Goal: Task Accomplishment & Management: Use online tool/utility

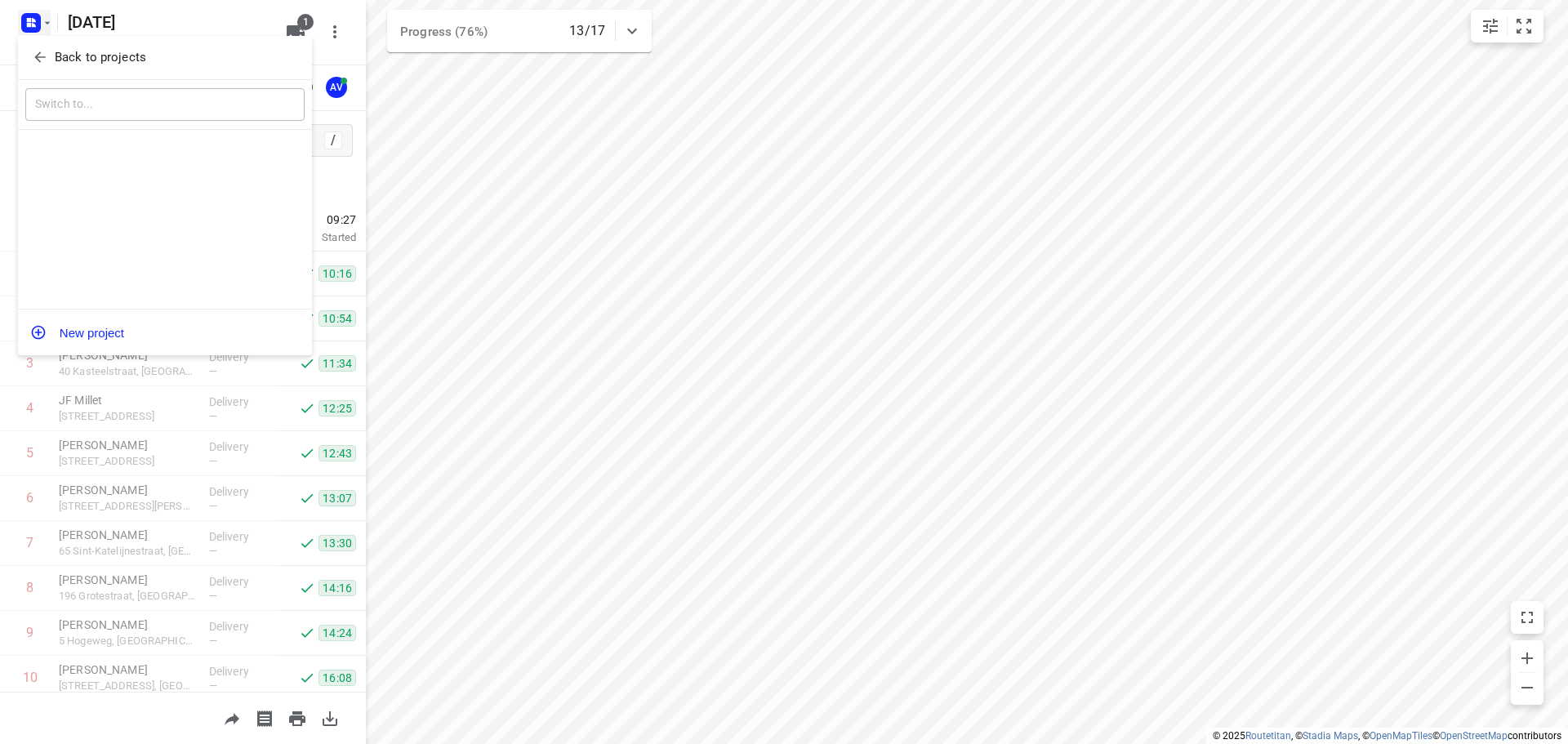
scroll to position [368, 0]
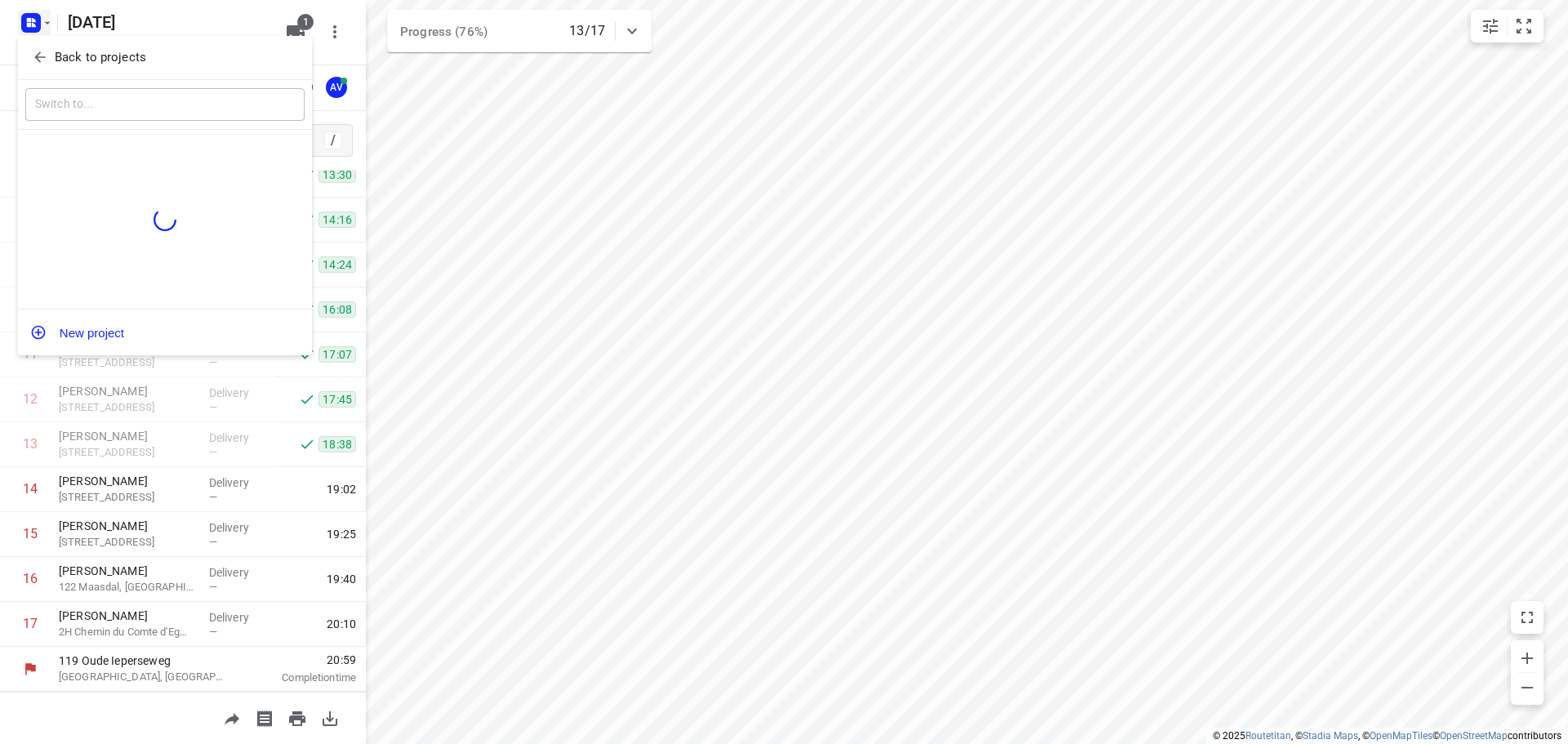
drag, startPoint x: 30, startPoint y: 49, endPoint x: 55, endPoint y: 49, distance: 25.0
click at [34, 49] on button "Back to projects" at bounding box center [165, 58] width 280 height 27
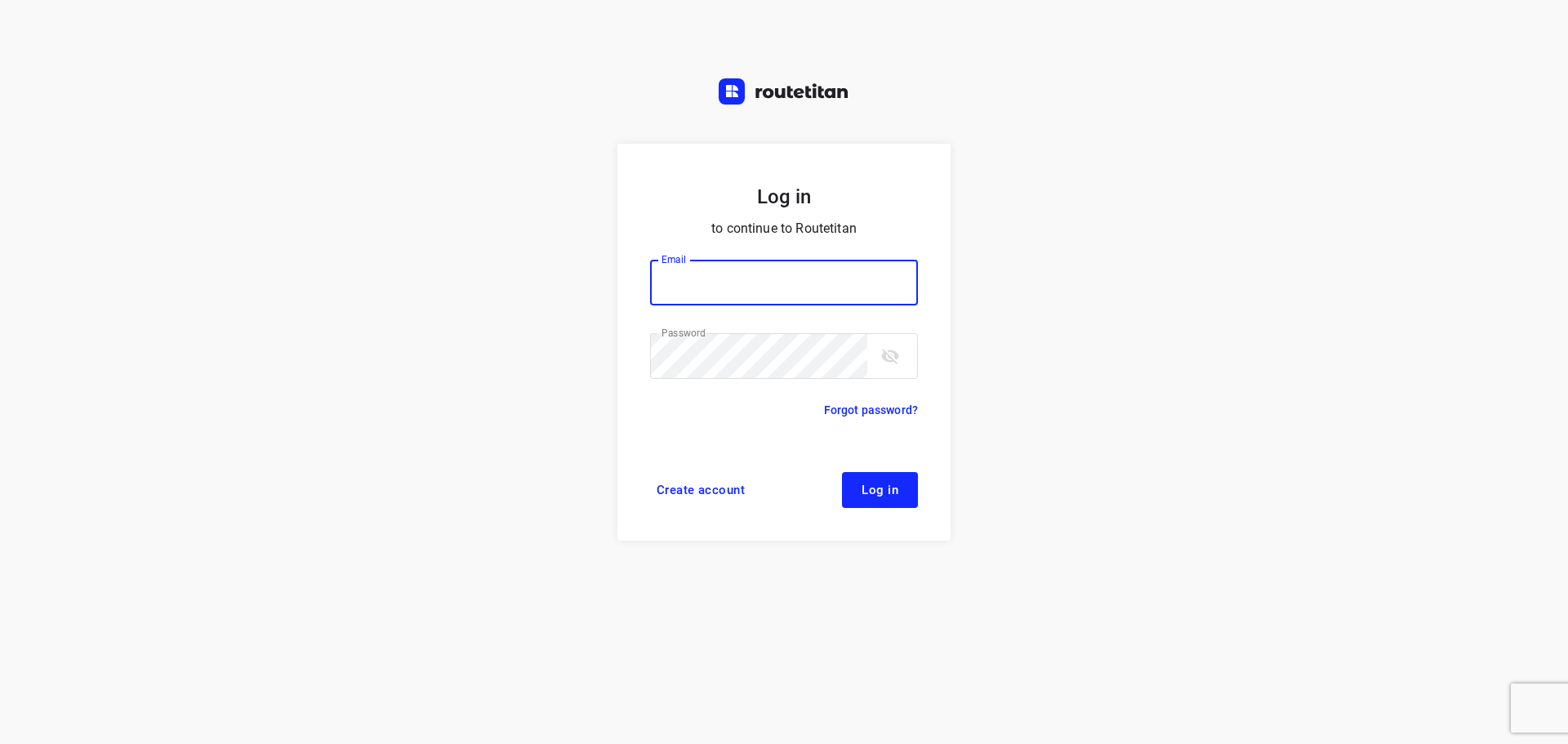
type input "didier@areco.be"
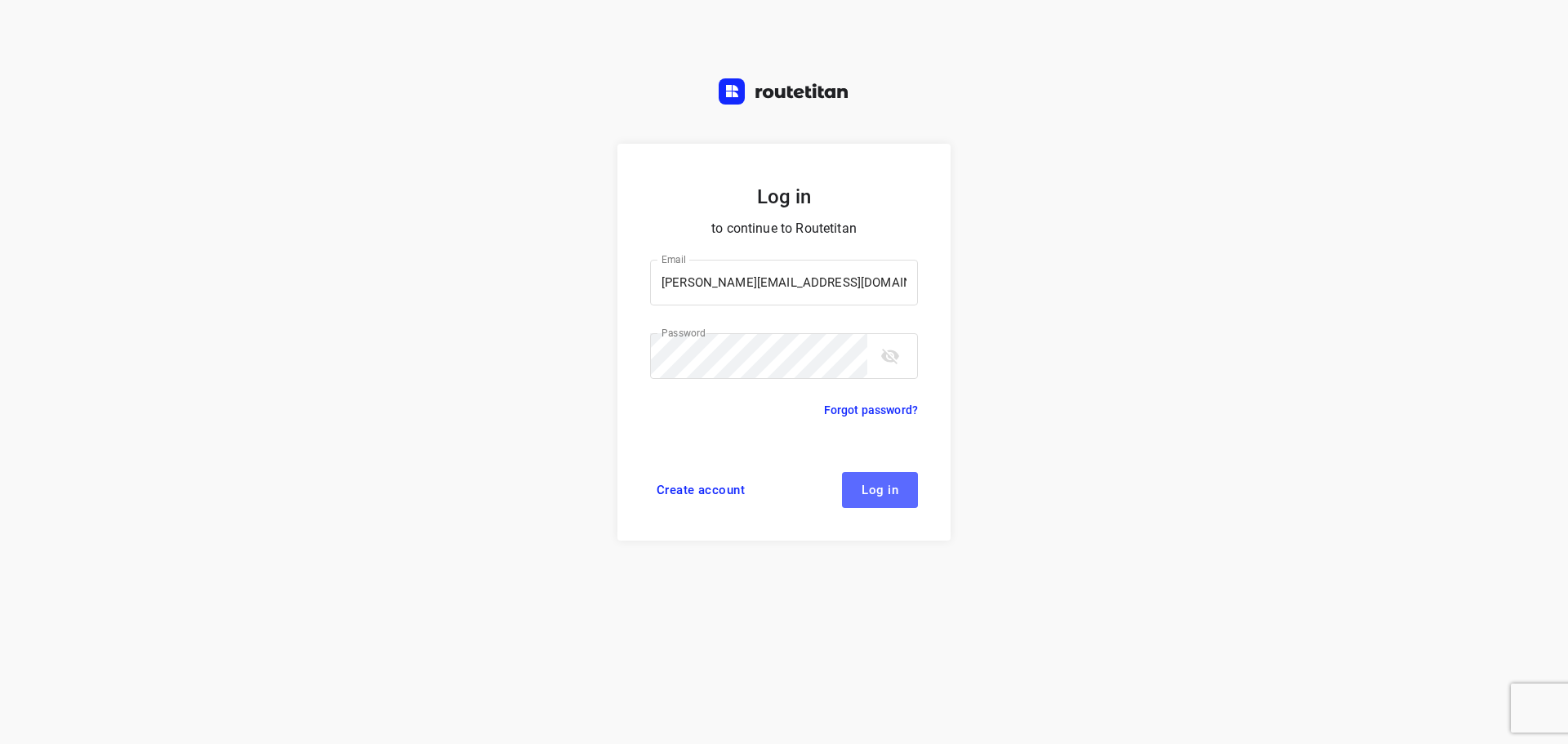
click at [888, 489] on span "Log in" at bounding box center [879, 489] width 37 height 13
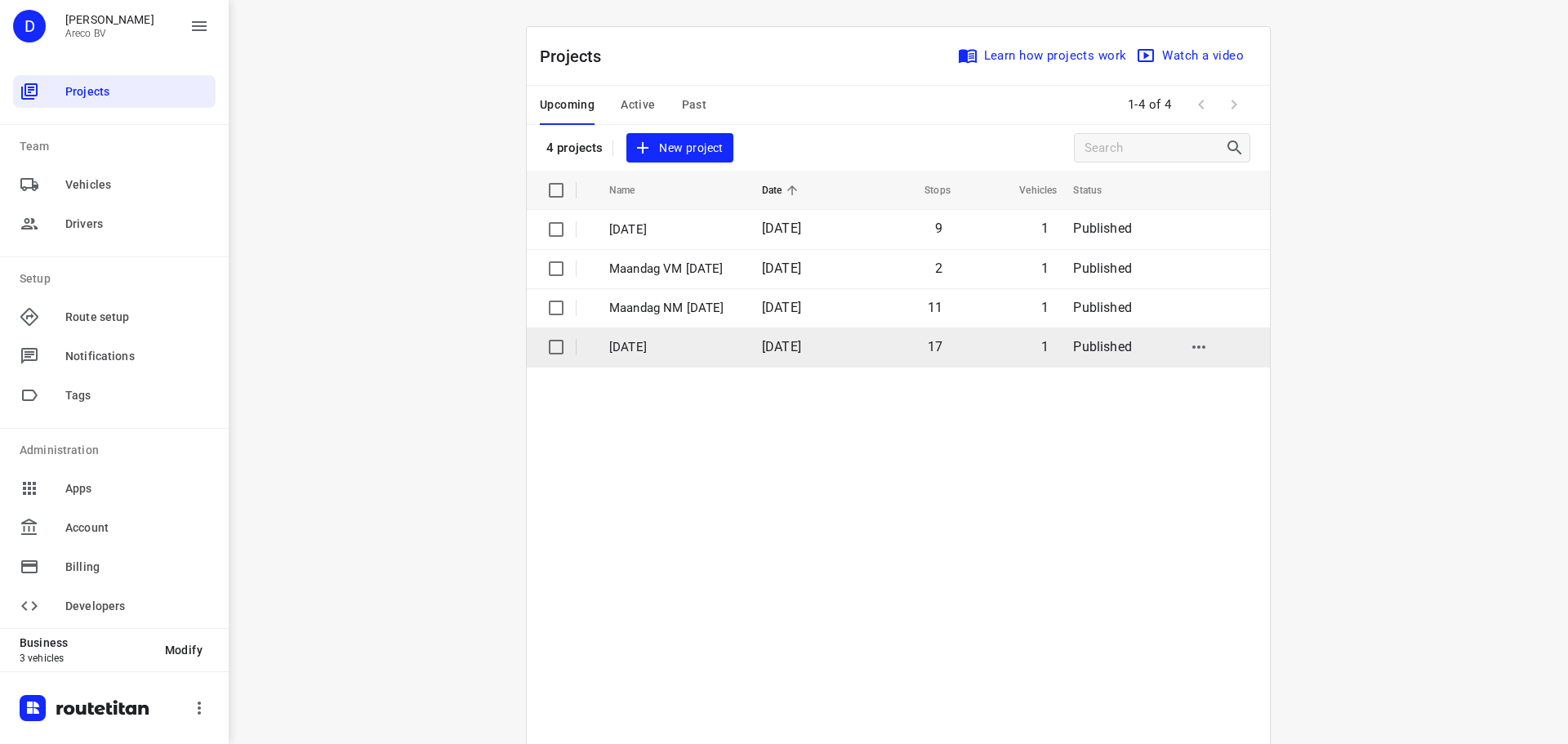
click at [654, 343] on p "Vrijdag 29 Augustus" at bounding box center [673, 348] width 128 height 19
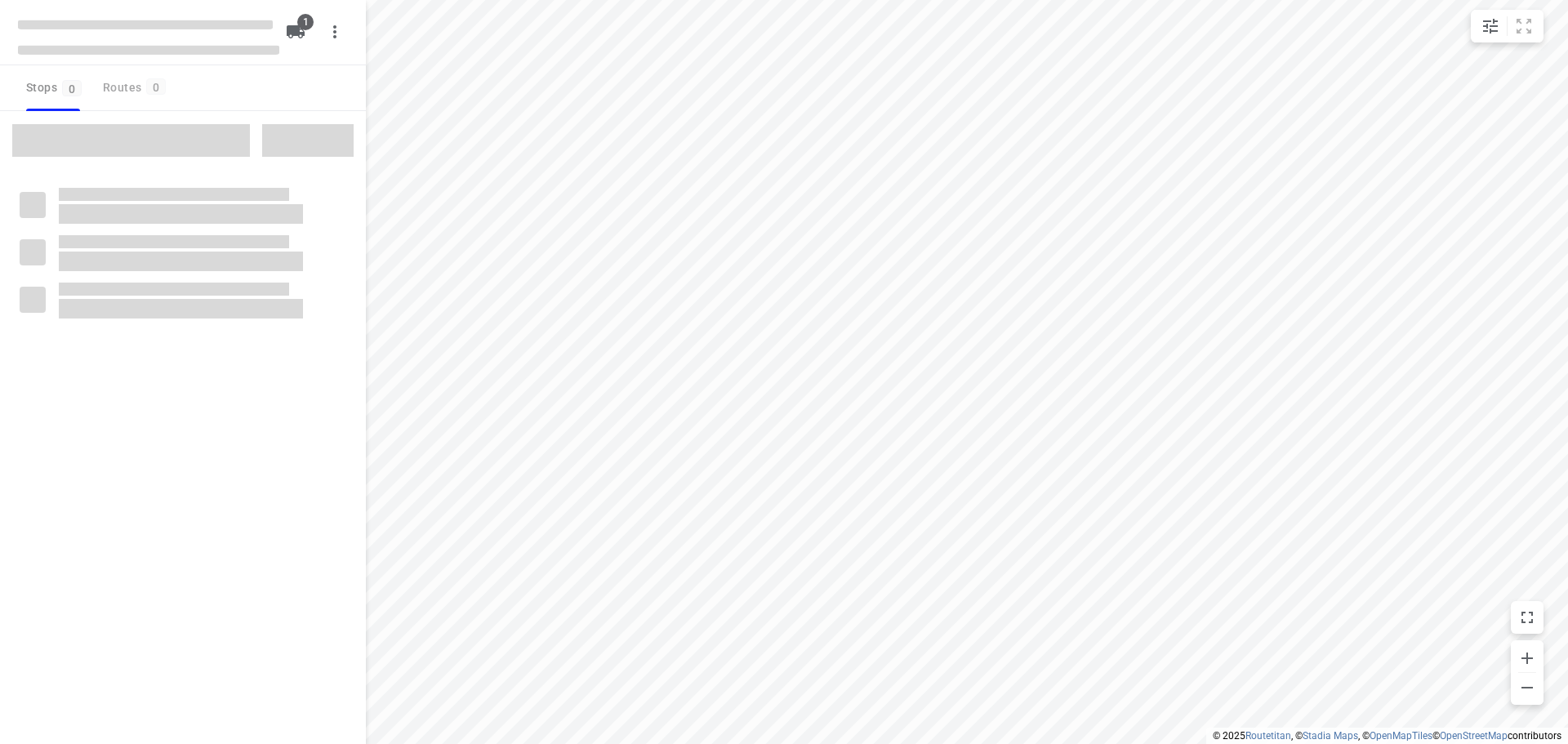
type input "distance"
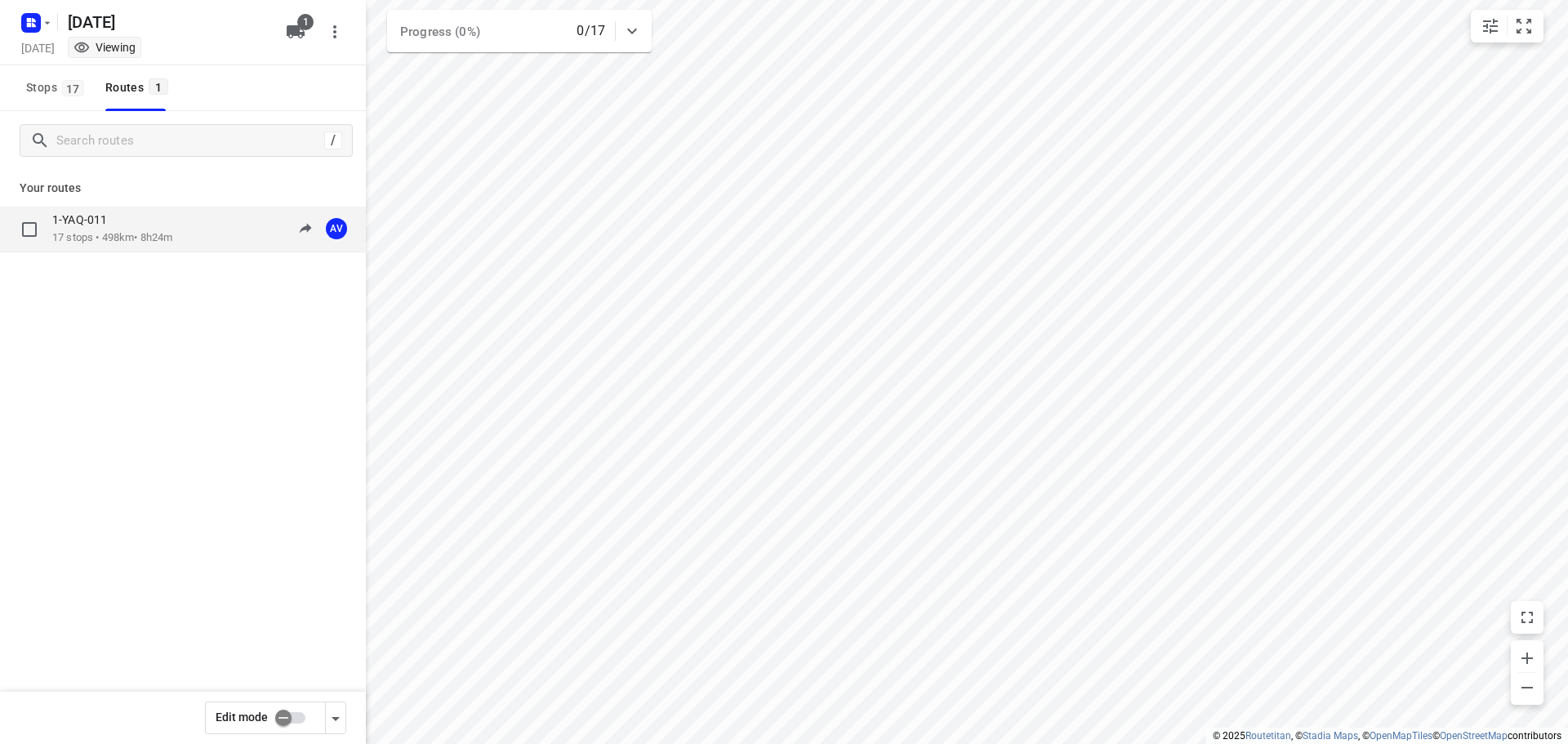
click at [122, 221] on div "1-YAQ-011" at bounding box center [112, 221] width 120 height 18
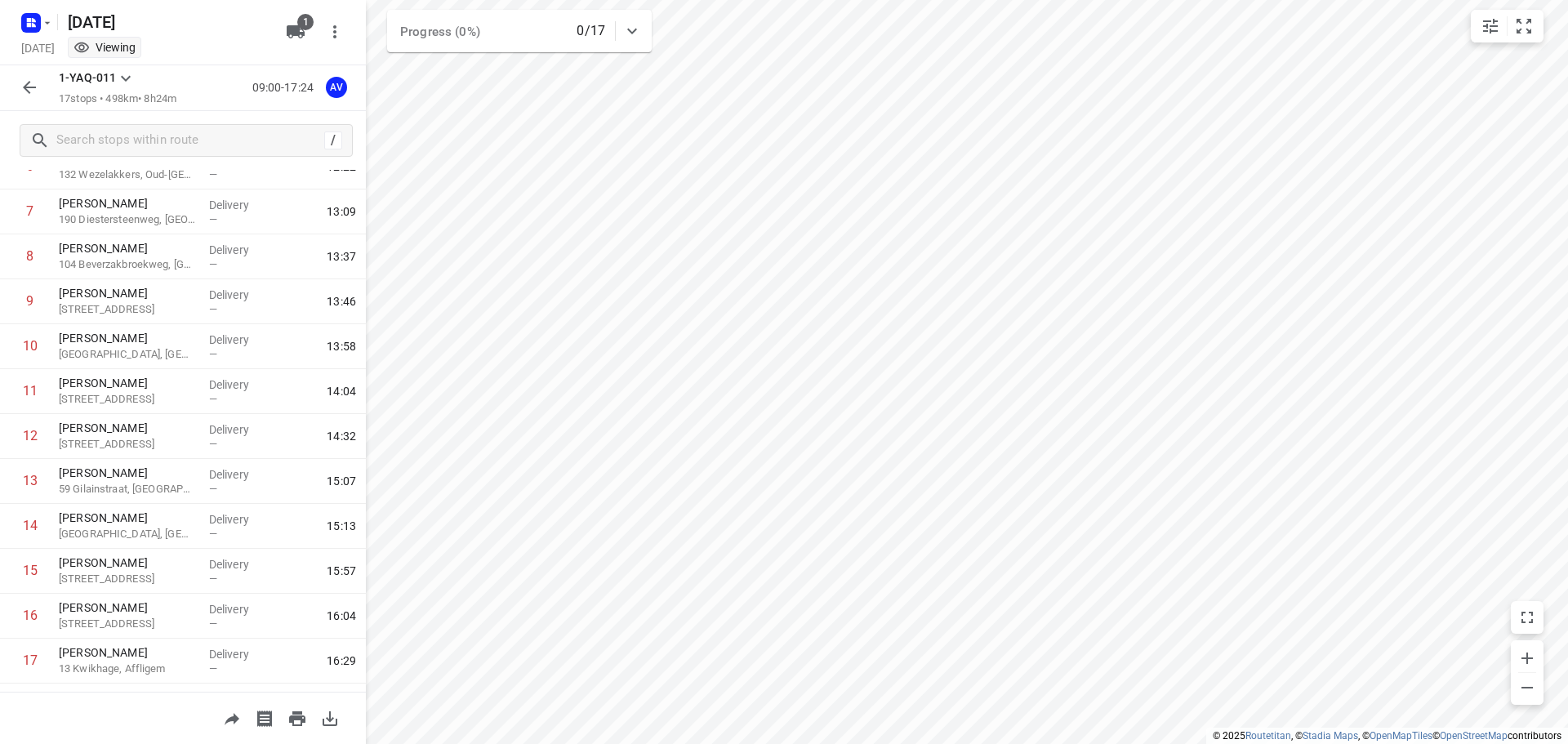
scroll to position [368, 0]
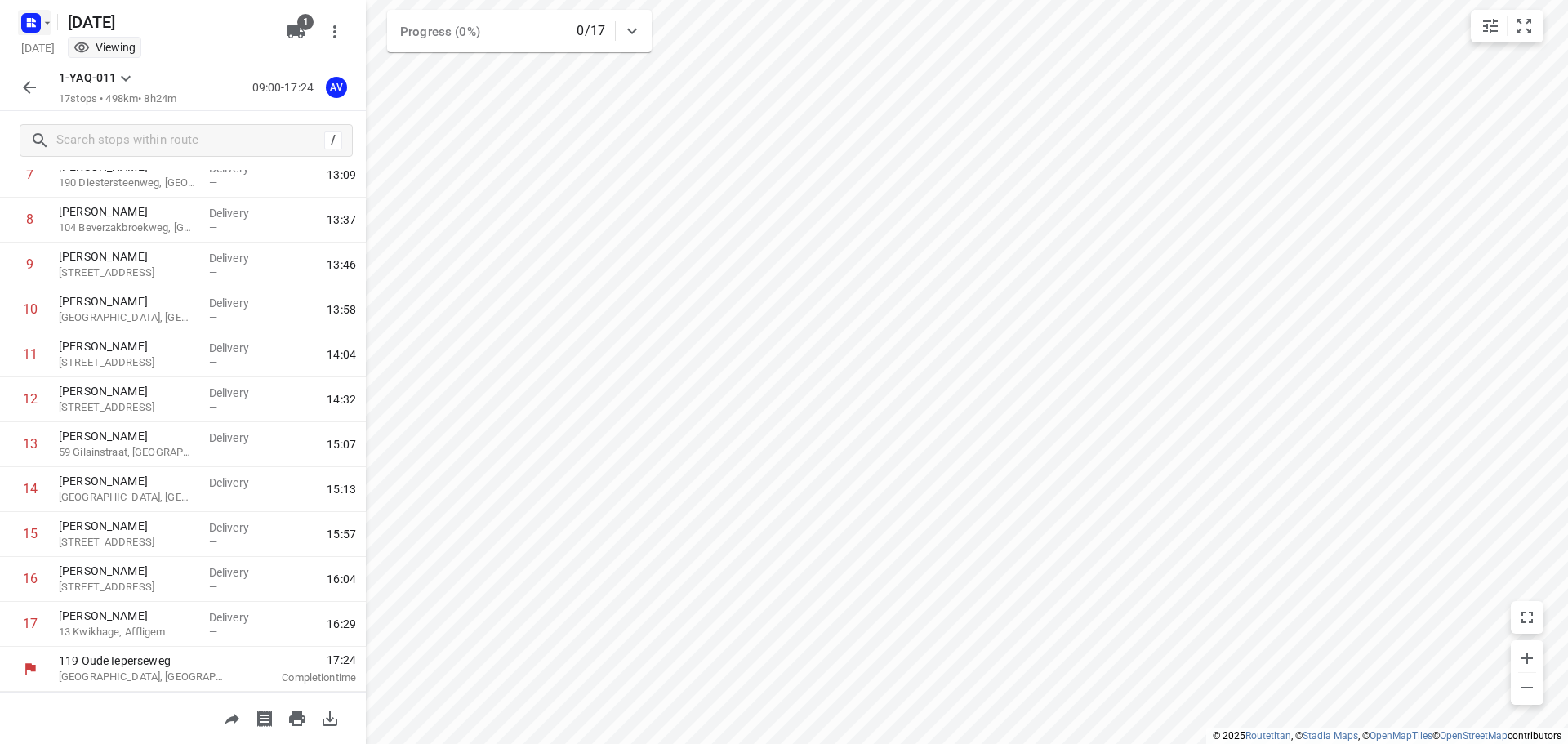
click at [40, 20] on button "button" at bounding box center [34, 23] width 32 height 26
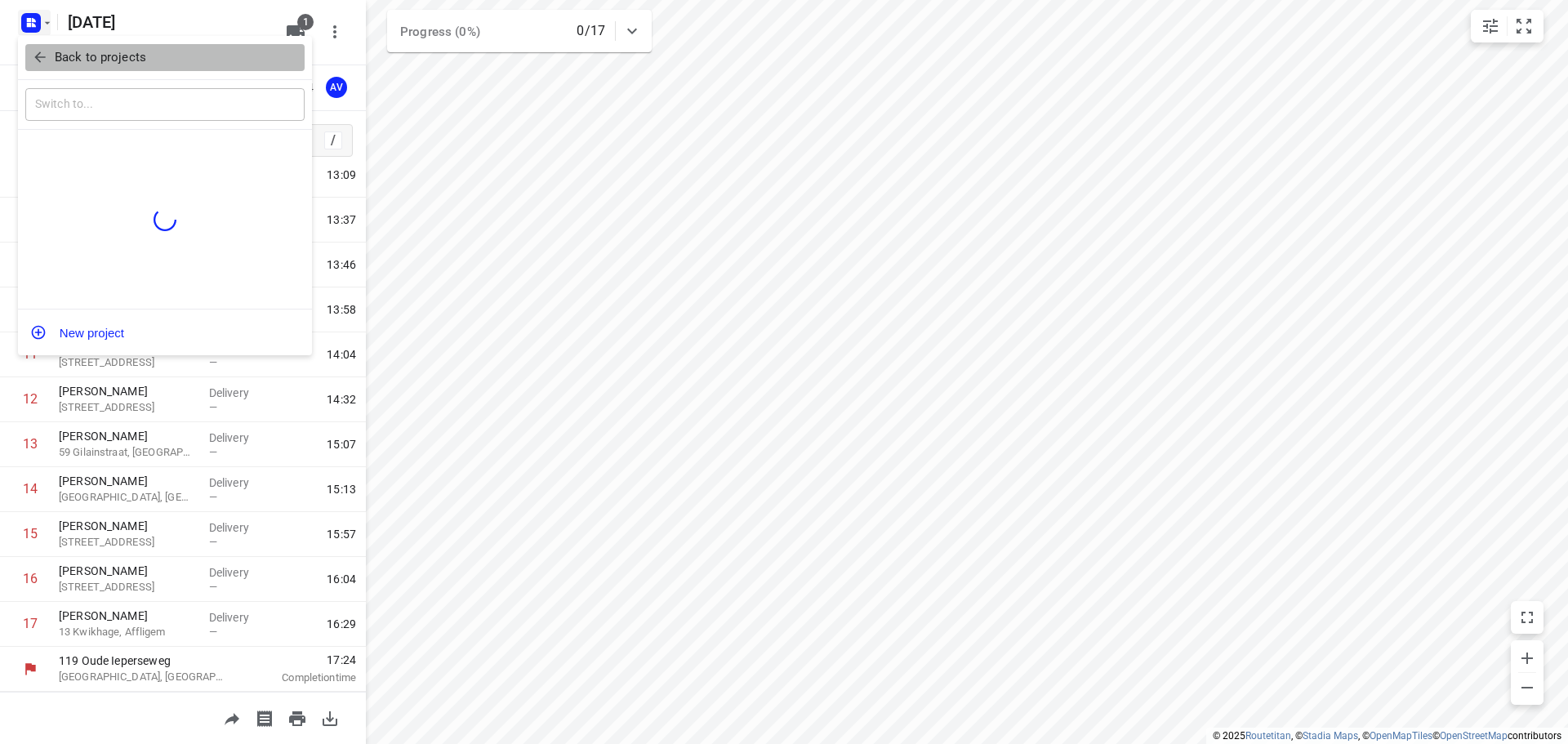
click at [34, 49] on icon "button" at bounding box center [39, 57] width 16 height 16
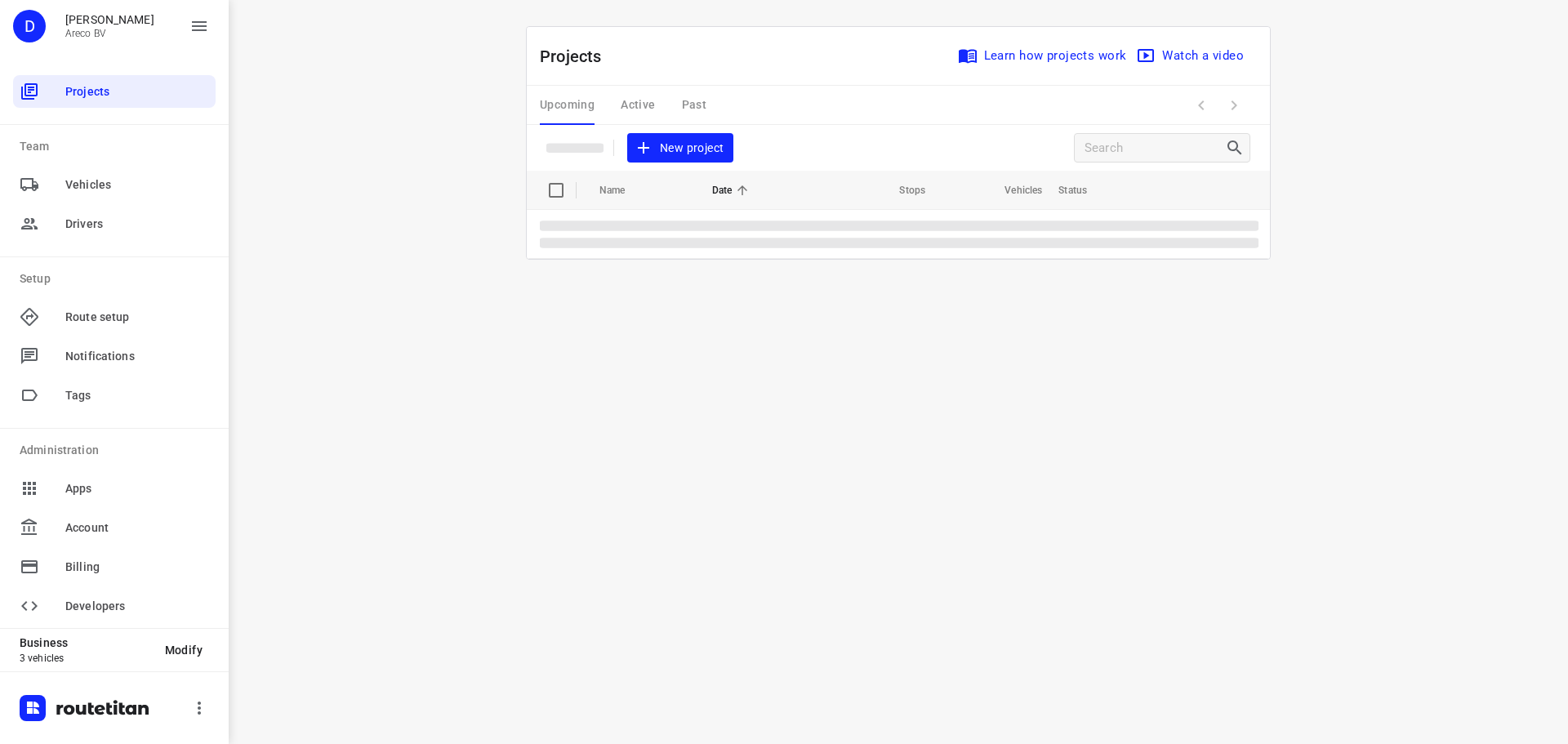
click at [366, 239] on div "i © 2025 Routetitan , © Stadia Maps , © OpenMapTiles © OpenStreetMap contributo…" at bounding box center [898, 372] width 1340 height 744
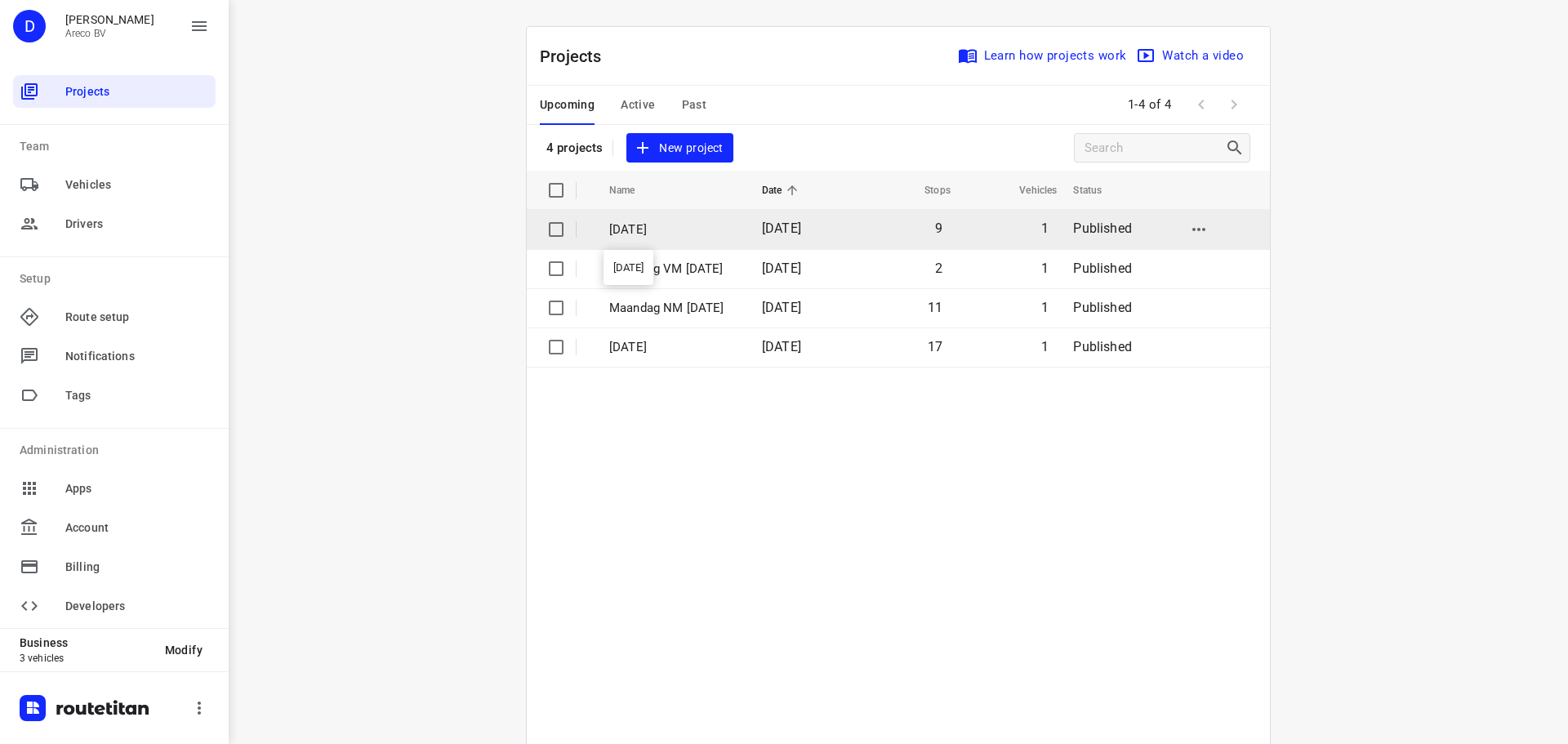
click at [681, 234] on p "Dinsdag 2 September" at bounding box center [673, 230] width 128 height 19
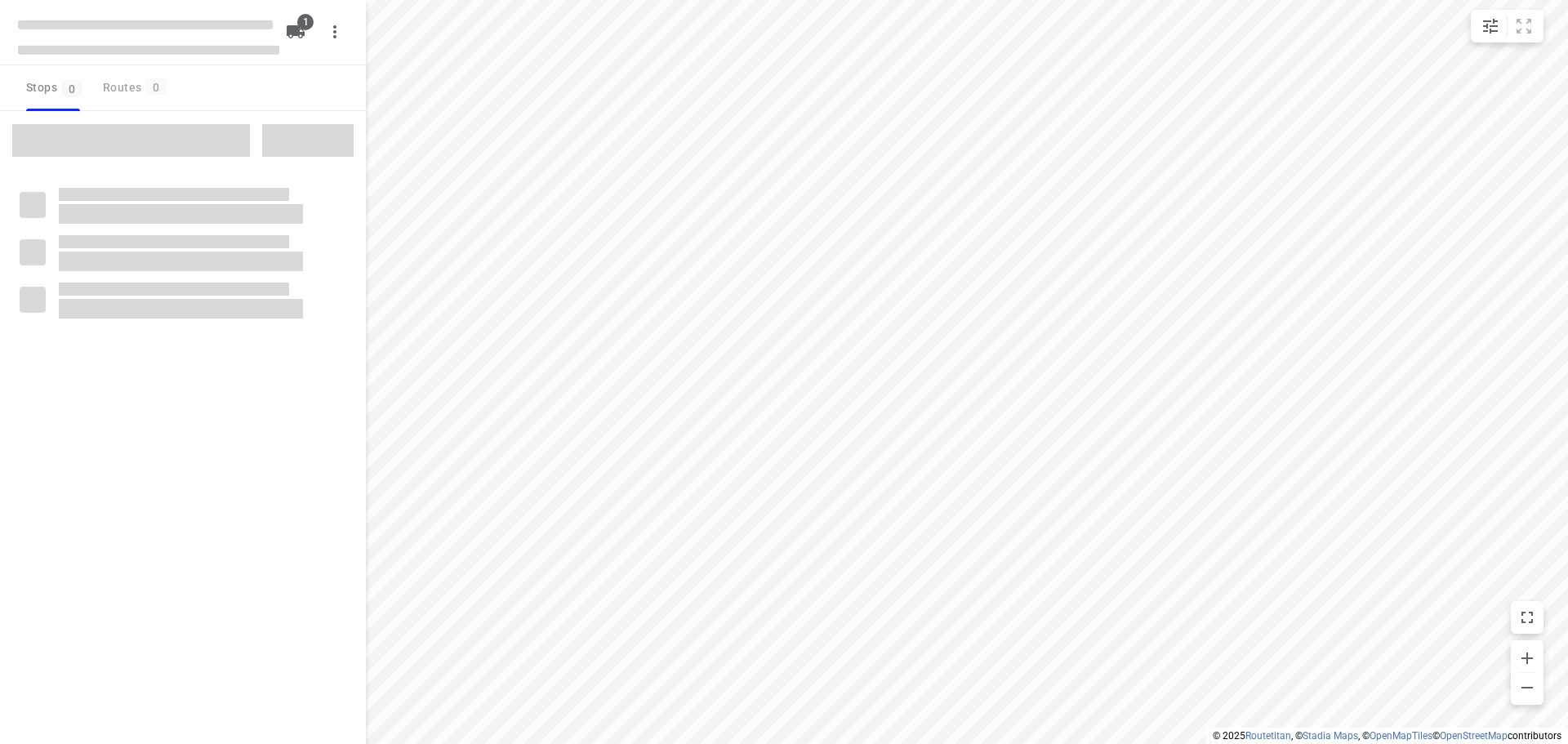
type input "distance"
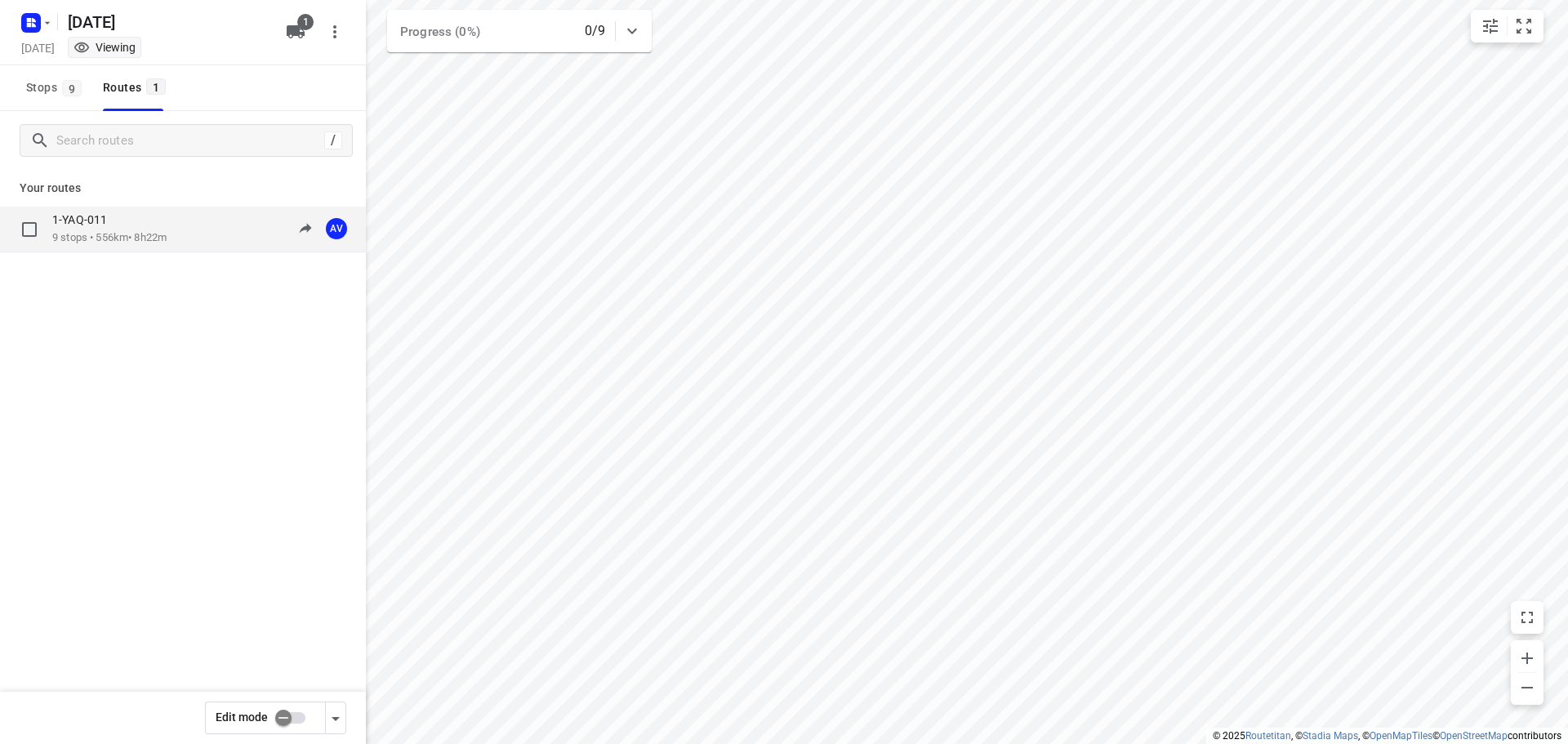
click at [143, 230] on p "9 stops • 556km • 8h22m" at bounding box center [109, 238] width 114 height 15
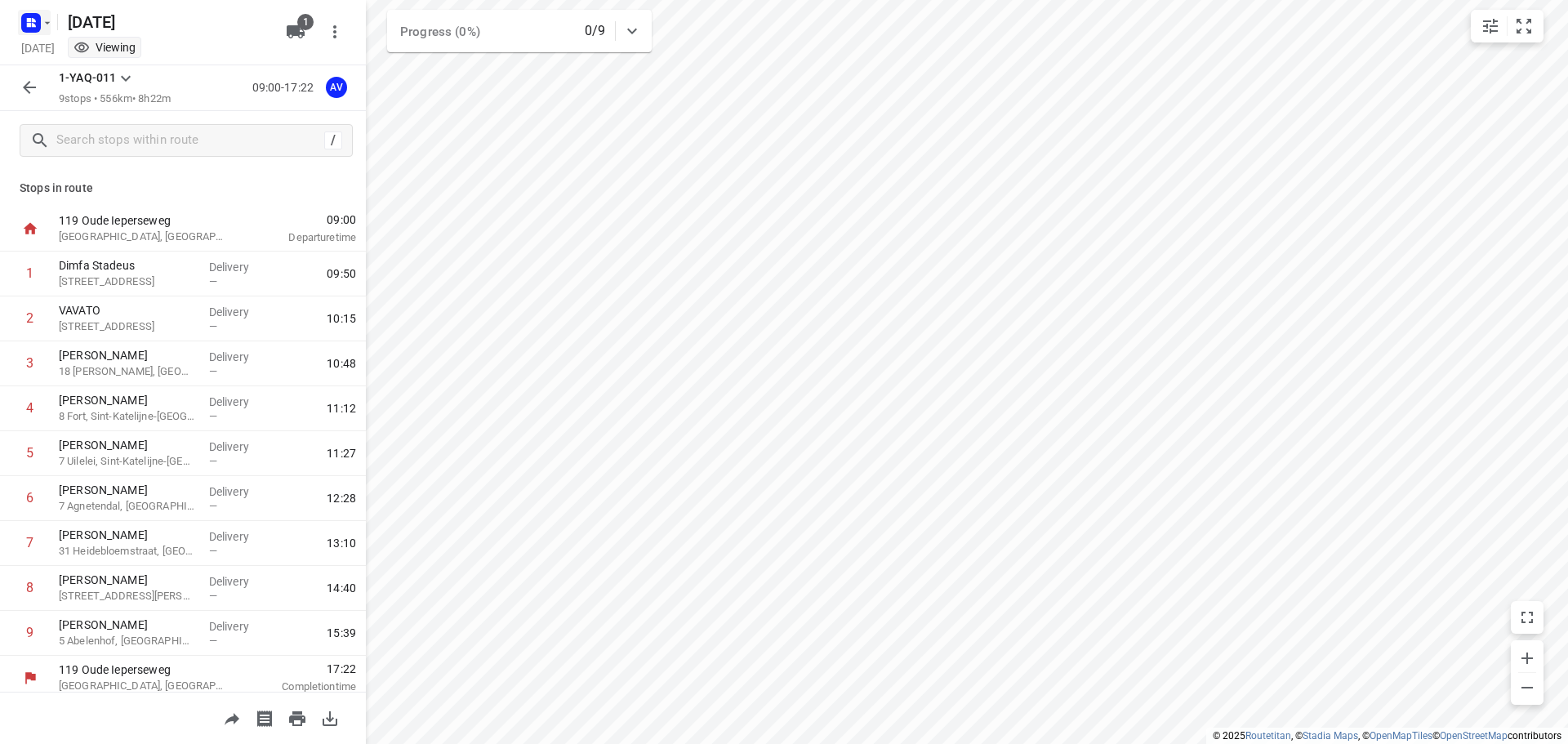
click at [38, 16] on rect "button" at bounding box center [31, 22] width 20 height 20
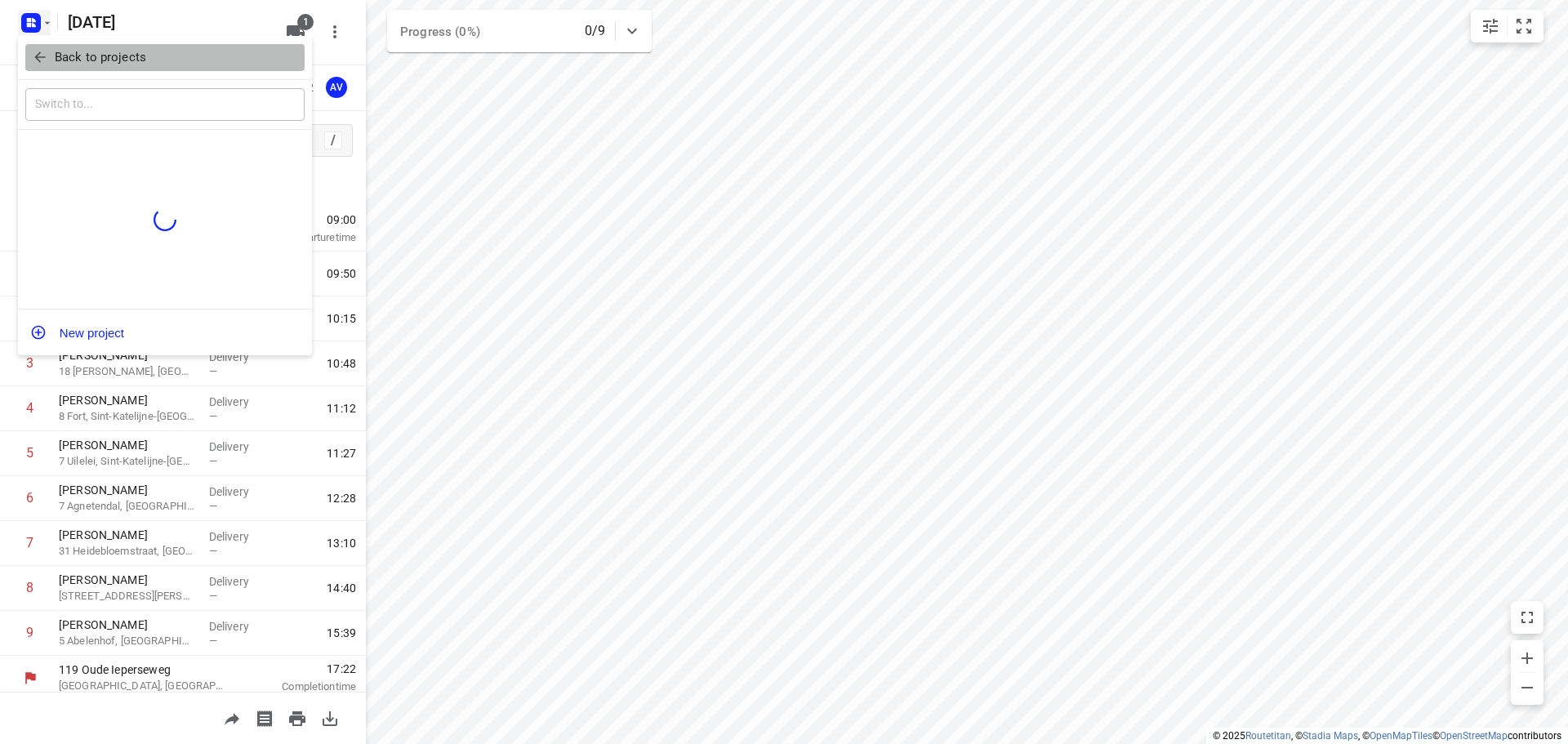
click at [32, 53] on icon "button" at bounding box center [39, 57] width 16 height 16
